Goal: Task Accomplishment & Management: Manage account settings

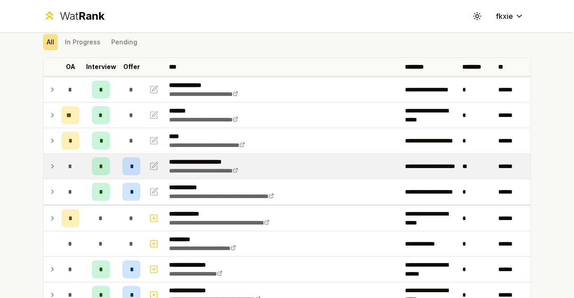
scroll to position [45, 0]
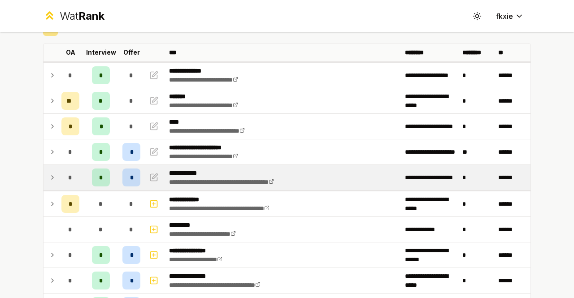
click at [50, 174] on icon at bounding box center [52, 177] width 7 height 11
click at [62, 176] on div "*" at bounding box center [70, 178] width 18 height 18
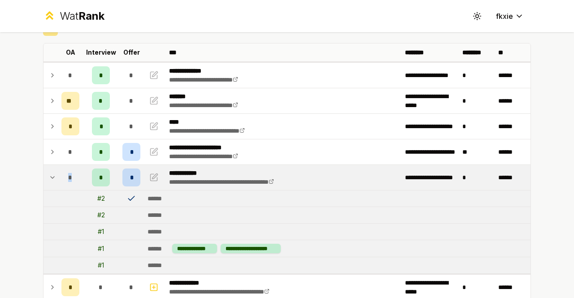
click at [62, 175] on div "*" at bounding box center [70, 178] width 18 height 18
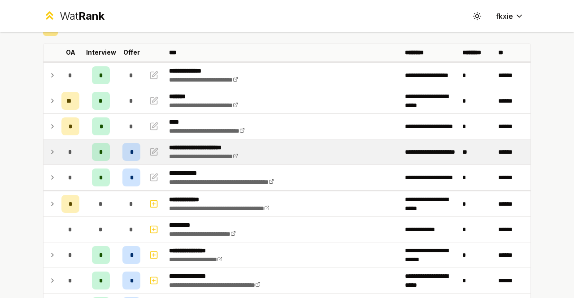
click at [64, 154] on div "*" at bounding box center [70, 152] width 18 height 18
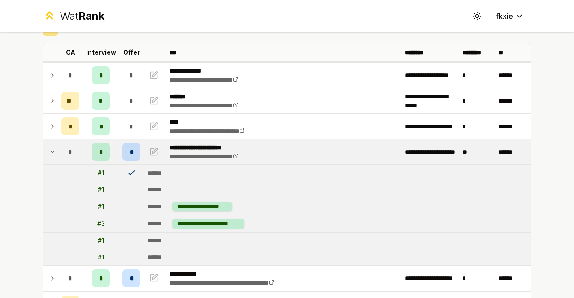
click at [54, 148] on td at bounding box center [51, 152] width 14 height 25
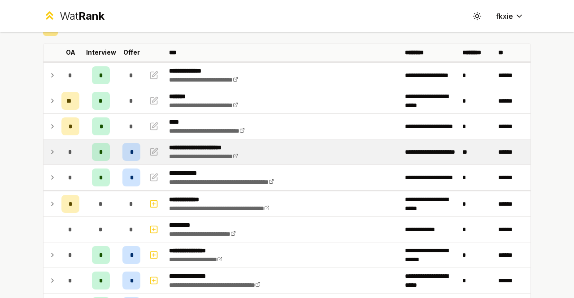
click at [54, 148] on td at bounding box center [51, 152] width 14 height 25
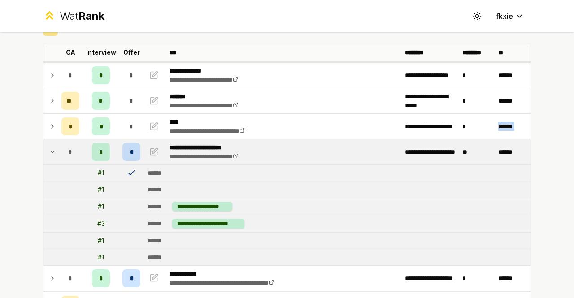
click at [54, 148] on td at bounding box center [51, 152] width 14 height 25
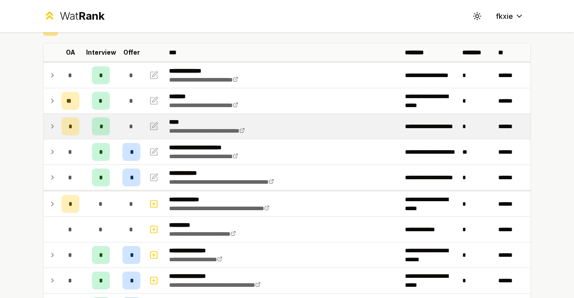
click at [49, 122] on icon at bounding box center [52, 126] width 7 height 11
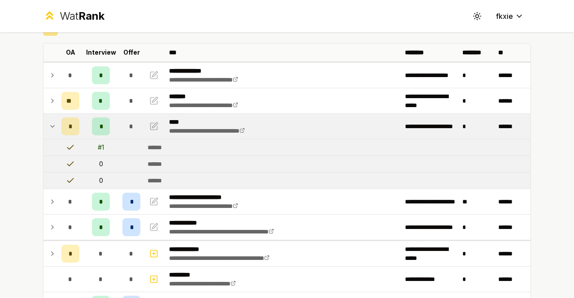
click at [49, 122] on icon at bounding box center [52, 126] width 7 height 11
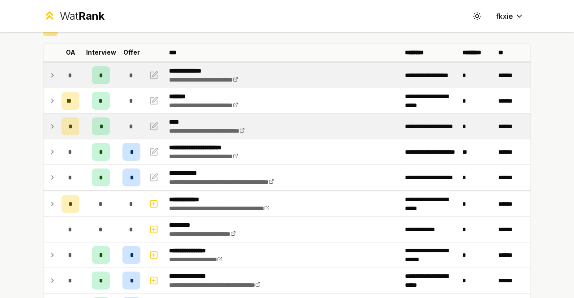
click at [61, 74] on div "*" at bounding box center [70, 75] width 18 height 18
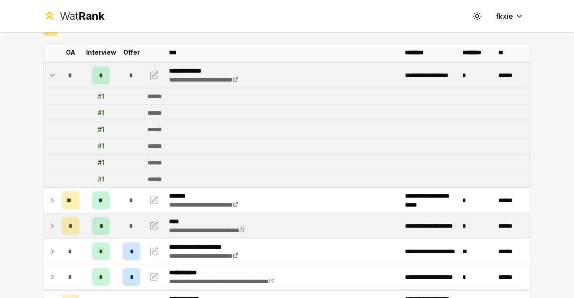
click at [61, 74] on div "*" at bounding box center [70, 75] width 18 height 18
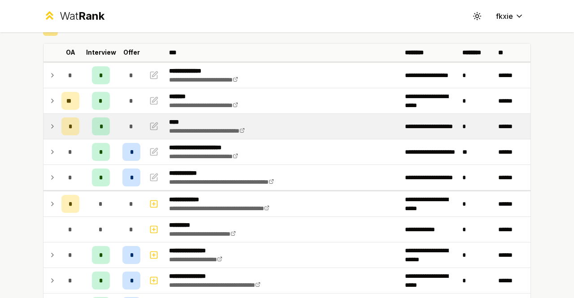
click at [52, 173] on td at bounding box center [51, 177] width 14 height 25
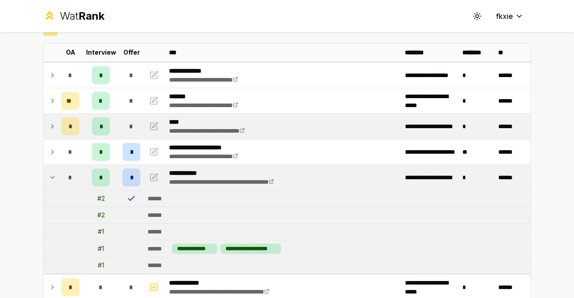
click at [52, 173] on td at bounding box center [51, 177] width 14 height 25
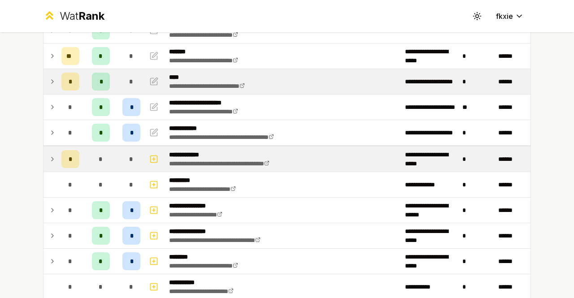
scroll to position [0, 0]
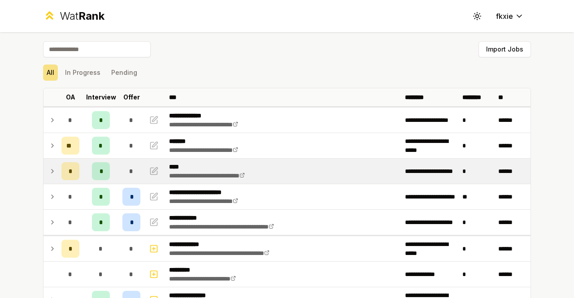
click at [18, 268] on div "**********" at bounding box center [287, 149] width 574 height 298
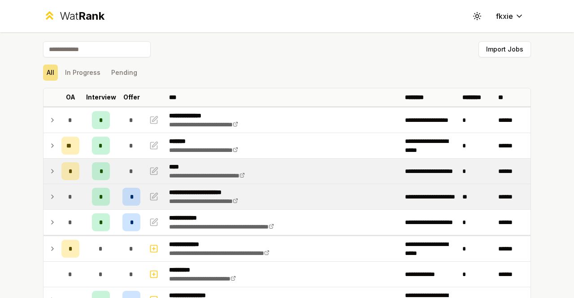
drag, startPoint x: 59, startPoint y: 215, endPoint x: 62, endPoint y: 206, distance: 9.4
click at [60, 211] on td "*" at bounding box center [70, 222] width 25 height 25
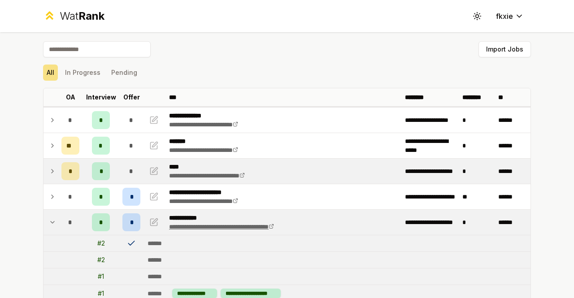
click at [216, 224] on link "**********" at bounding box center [221, 227] width 105 height 6
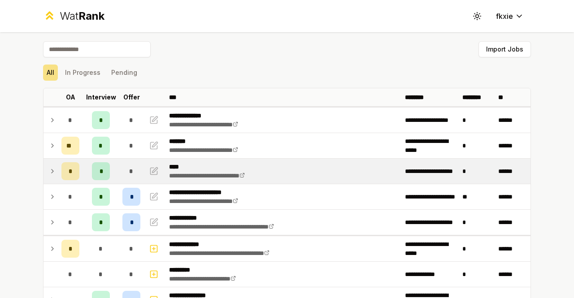
scroll to position [135, 0]
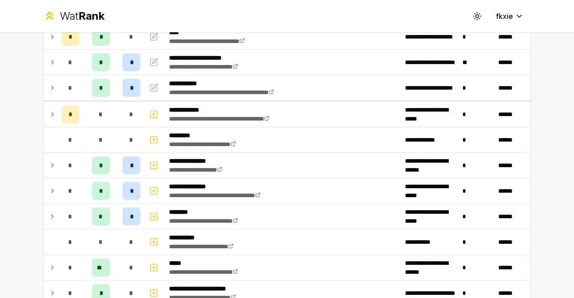
click at [542, 264] on div "**********" at bounding box center [287, 199] width 517 height 603
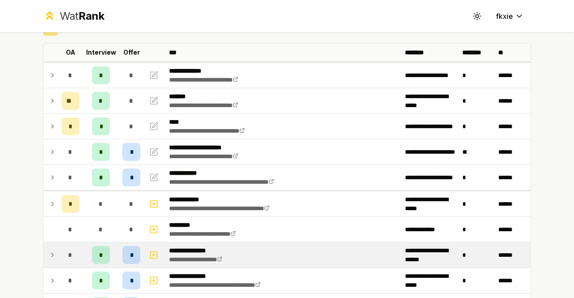
scroll to position [0, 0]
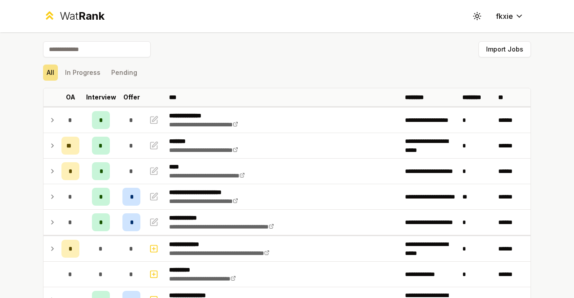
click at [256, 66] on div "All In Progress Pending" at bounding box center [287, 73] width 488 height 16
